Goal: Task Accomplishment & Management: Manage account settings

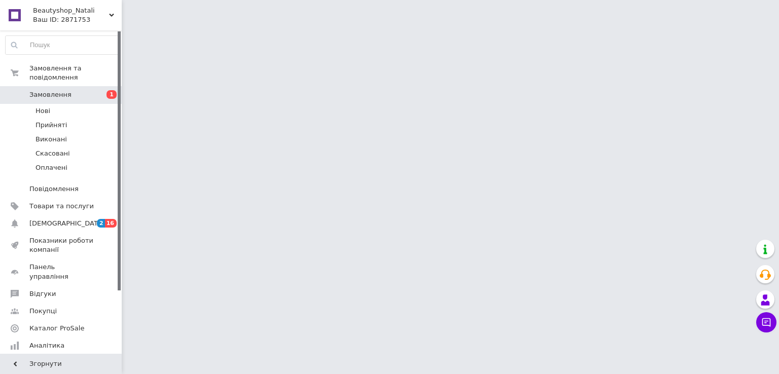
click at [70, 90] on span "Замовлення" at bounding box center [61, 94] width 64 height 9
click at [44, 107] on span "Нові" at bounding box center [43, 111] width 15 height 9
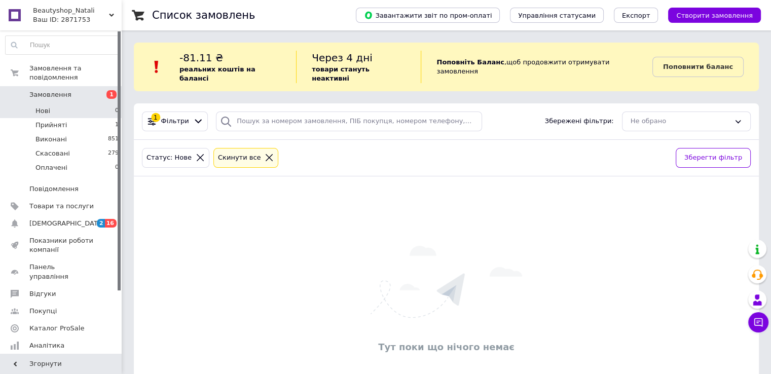
click at [265, 153] on icon at bounding box center [269, 157] width 9 height 9
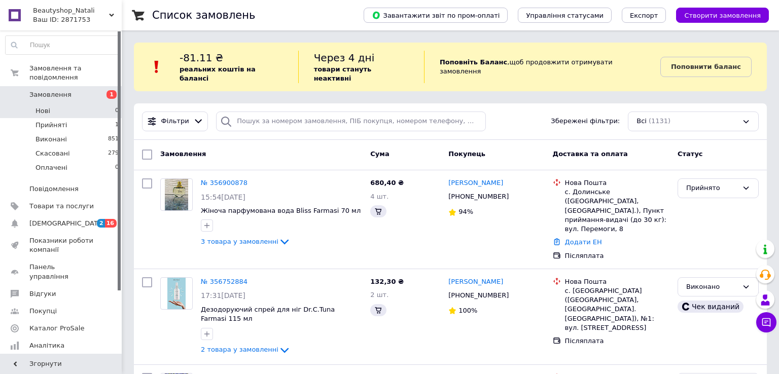
click at [45, 90] on span "Замовлення" at bounding box center [50, 94] width 42 height 9
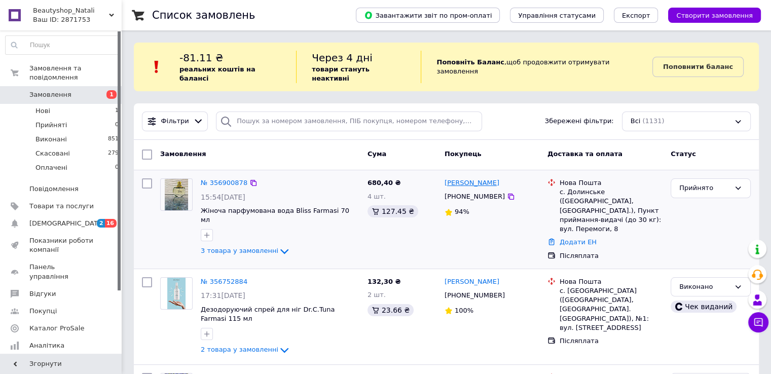
click at [494, 179] on link "[PERSON_NAME]" at bounding box center [472, 184] width 55 height 10
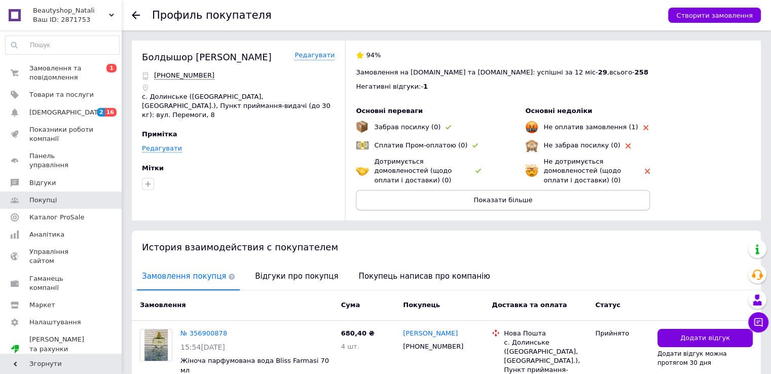
click at [513, 199] on span "Показати більше" at bounding box center [503, 200] width 59 height 8
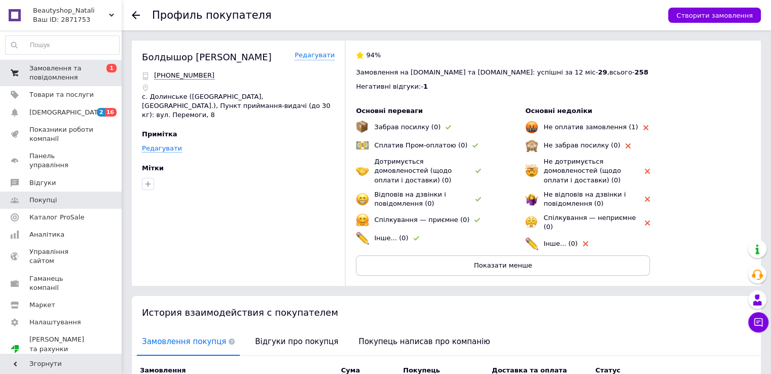
click at [71, 76] on span "Замовлення та повідомлення" at bounding box center [61, 73] width 64 height 18
click at [71, 76] on link "Замовлення та повідомлення 0 1" at bounding box center [62, 73] width 125 height 26
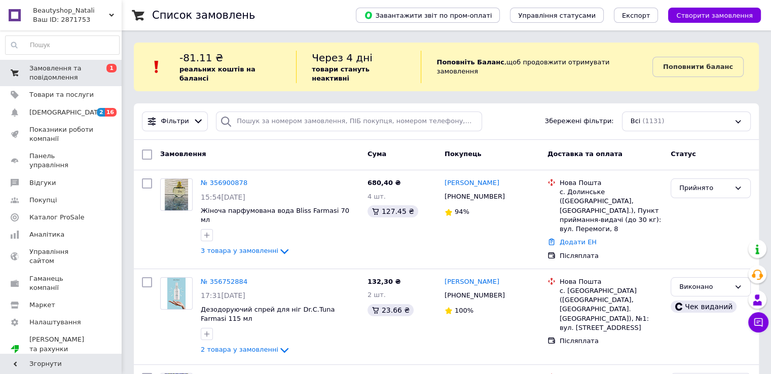
click at [56, 71] on span "Замовлення та повідомлення" at bounding box center [61, 73] width 64 height 18
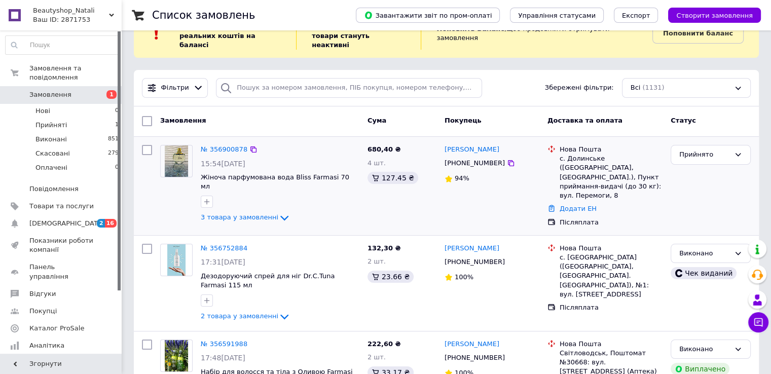
scroll to position [51, 0]
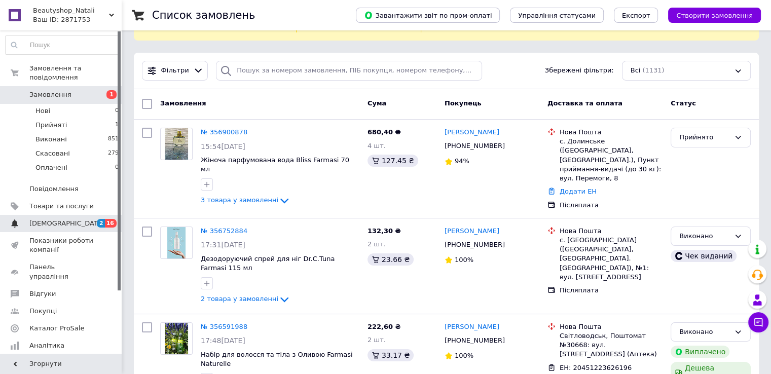
click at [44, 219] on span "[DEMOGRAPHIC_DATA]" at bounding box center [66, 223] width 75 height 9
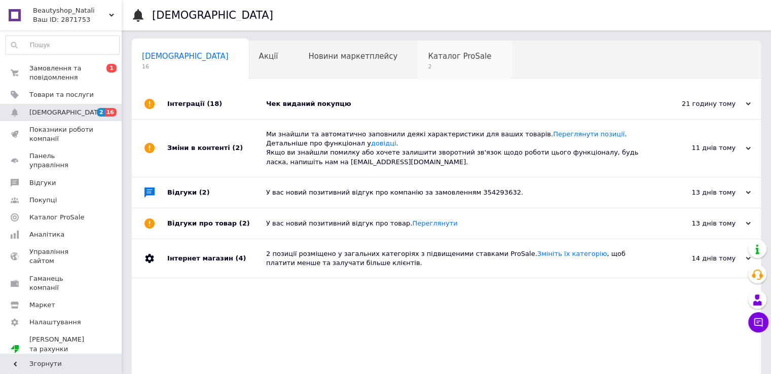
click at [428, 57] on span "Каталог ProSale" at bounding box center [459, 56] width 63 height 9
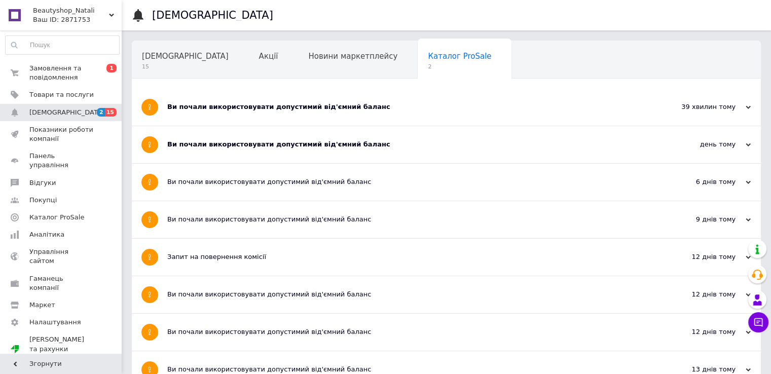
click at [723, 108] on div "39 хвилин тому" at bounding box center [700, 106] width 101 height 9
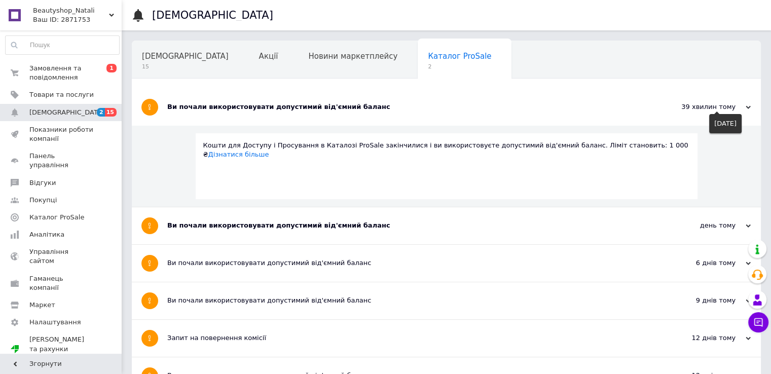
click at [743, 106] on div "39 хвилин тому" at bounding box center [700, 106] width 101 height 9
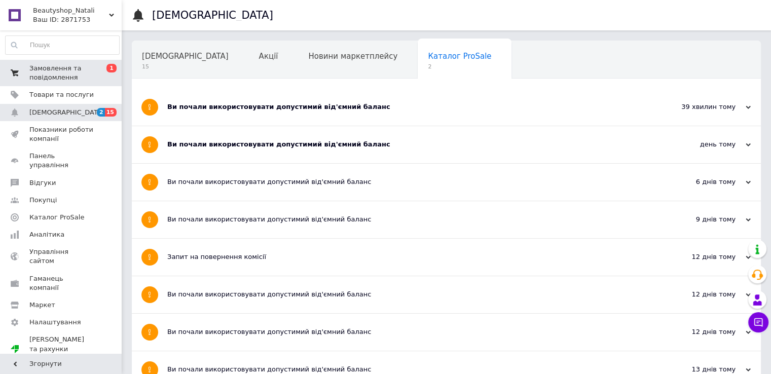
click at [51, 74] on span "Замовлення та повідомлення" at bounding box center [61, 73] width 64 height 18
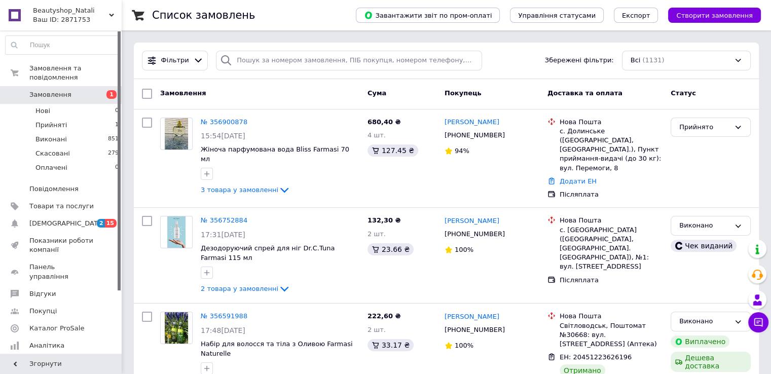
click at [55, 90] on span "Замовлення" at bounding box center [50, 94] width 42 height 9
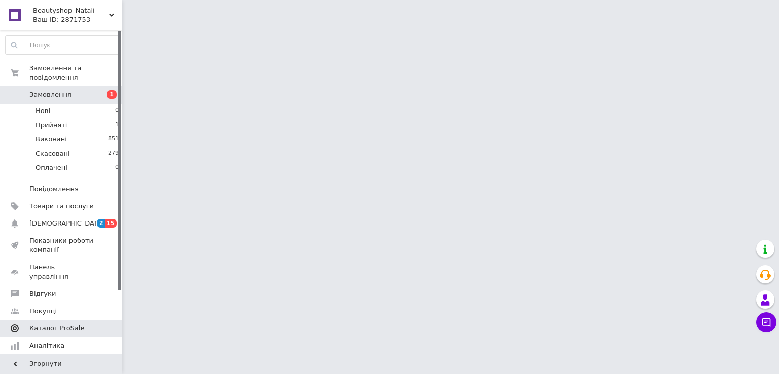
click at [61, 219] on span "[DEMOGRAPHIC_DATA]" at bounding box center [66, 223] width 75 height 9
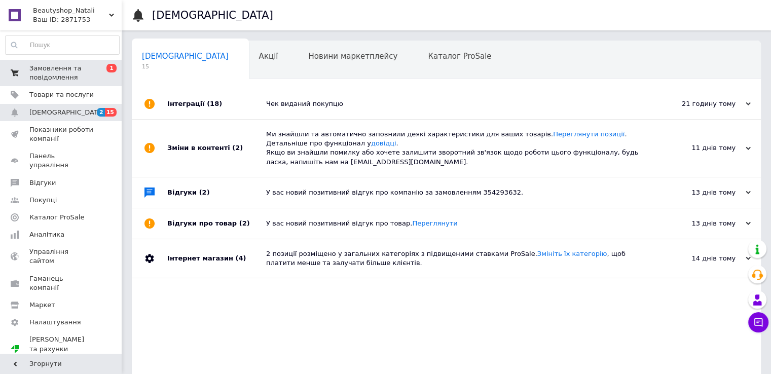
click at [68, 79] on span "Замовлення та повідомлення" at bounding box center [61, 73] width 64 height 18
